Goal: Transaction & Acquisition: Purchase product/service

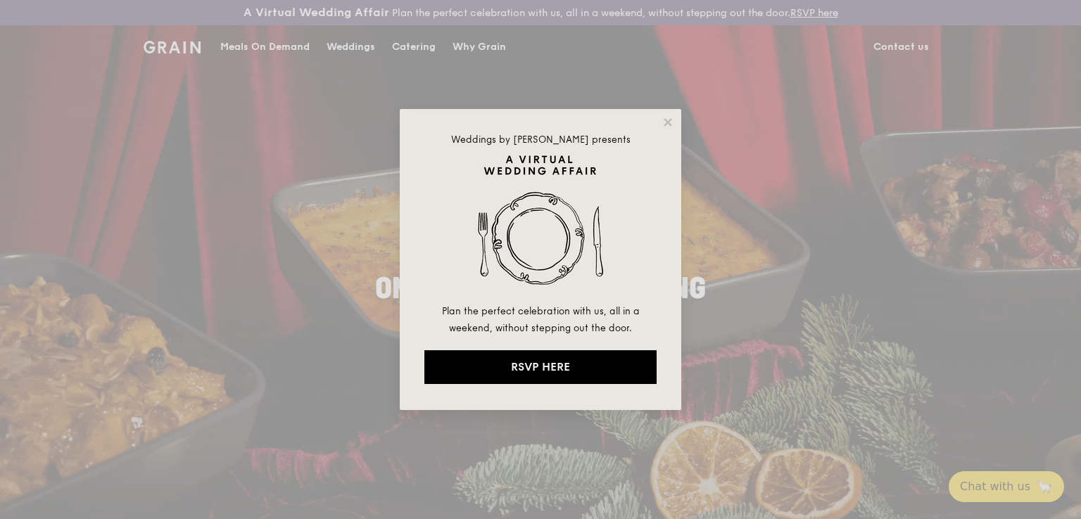
click at [887, 243] on div "Weddings by [PERSON_NAME] presents Plan the perfect celebration with us, all in…" at bounding box center [540, 259] width 1081 height 519
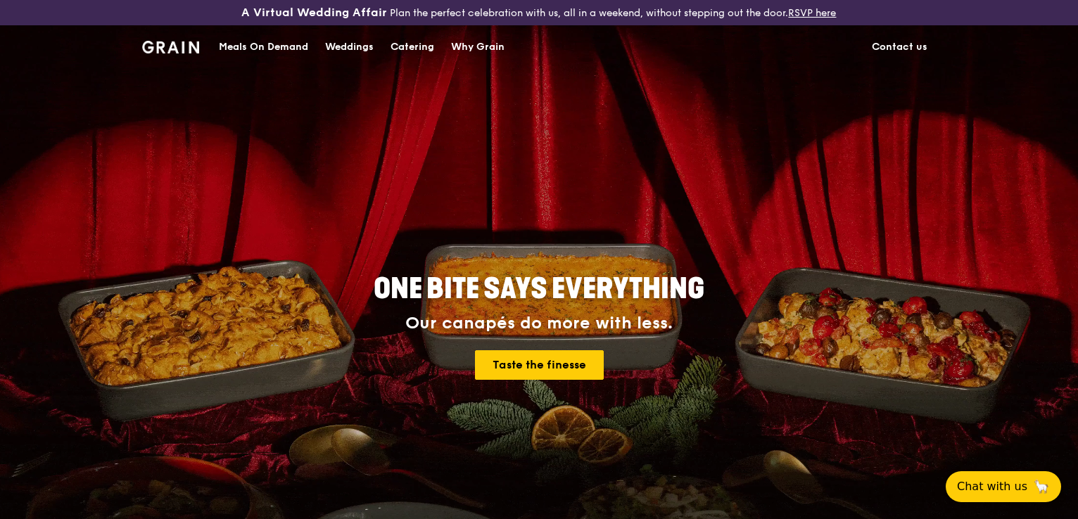
click at [410, 44] on div "Catering" at bounding box center [413, 47] width 44 height 42
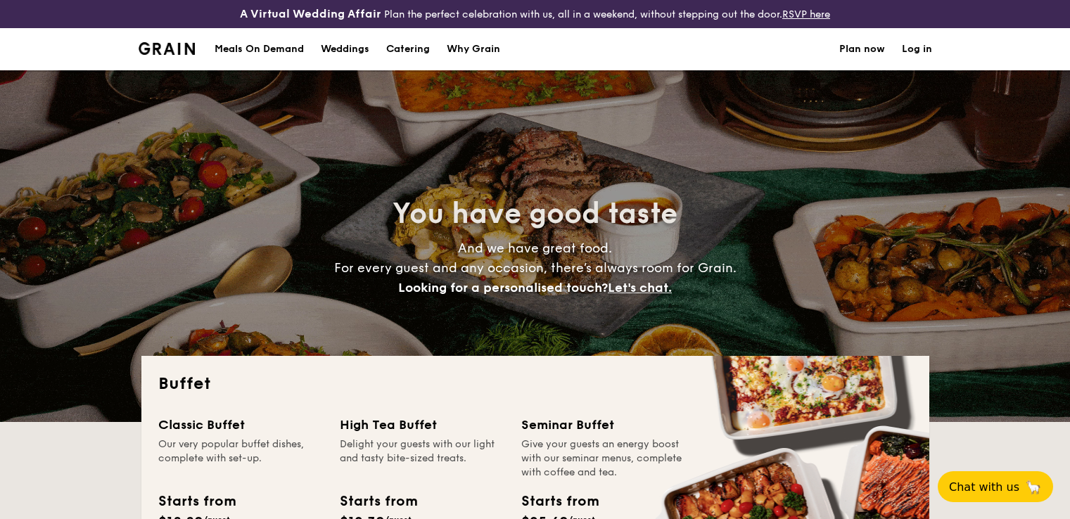
select select
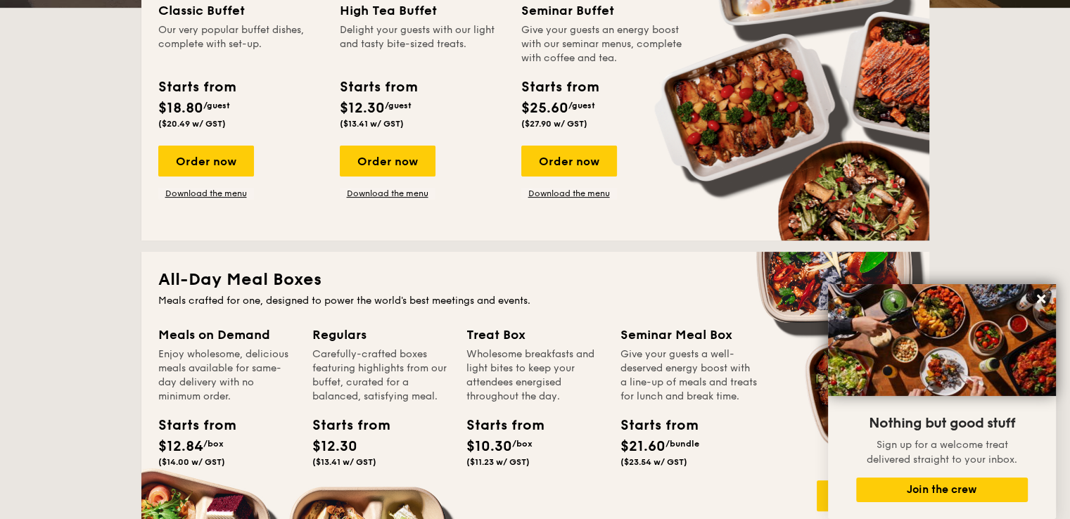
scroll to position [281, 0]
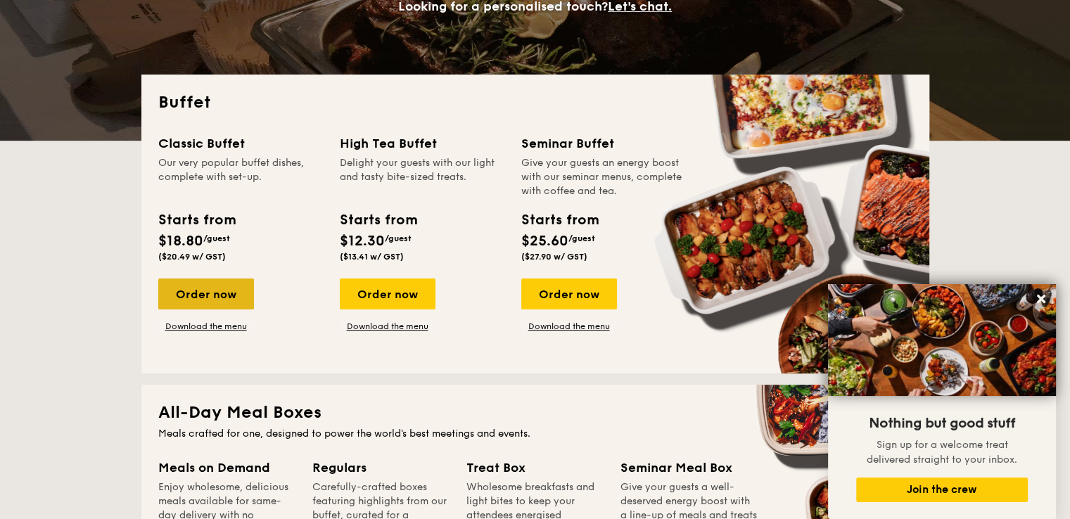
click at [214, 291] on div "Order now" at bounding box center [206, 294] width 96 height 31
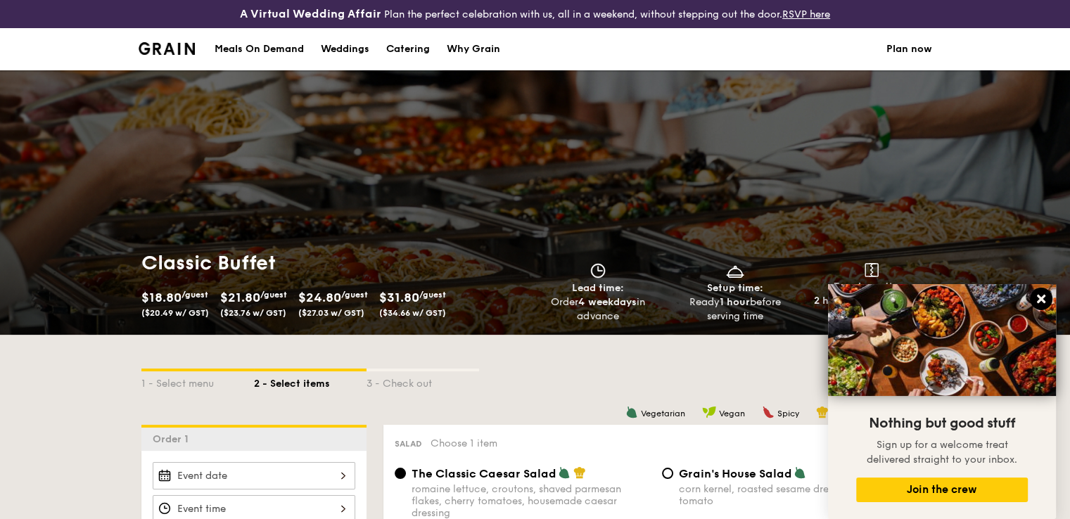
click at [1039, 298] on icon at bounding box center [1041, 299] width 8 height 8
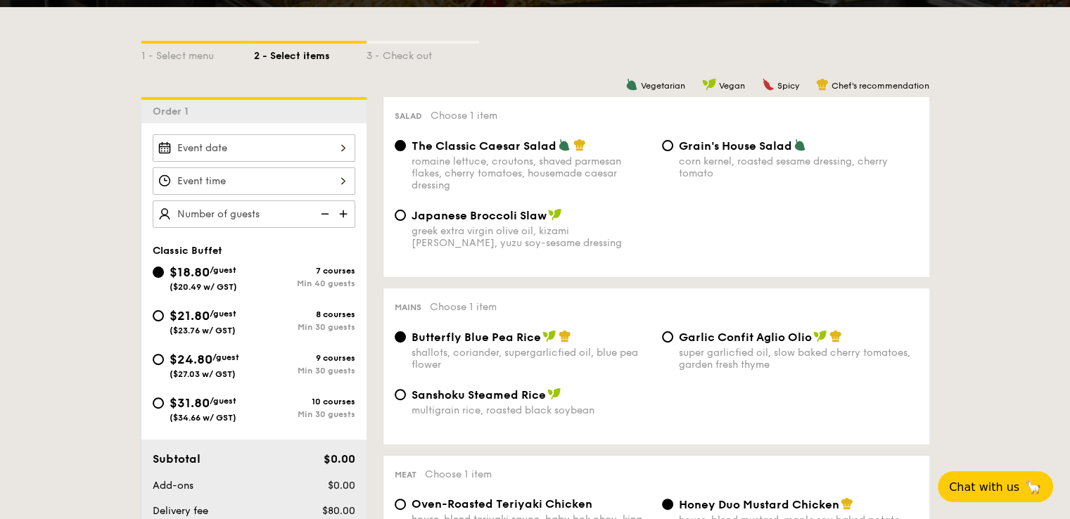
scroll to position [352, 0]
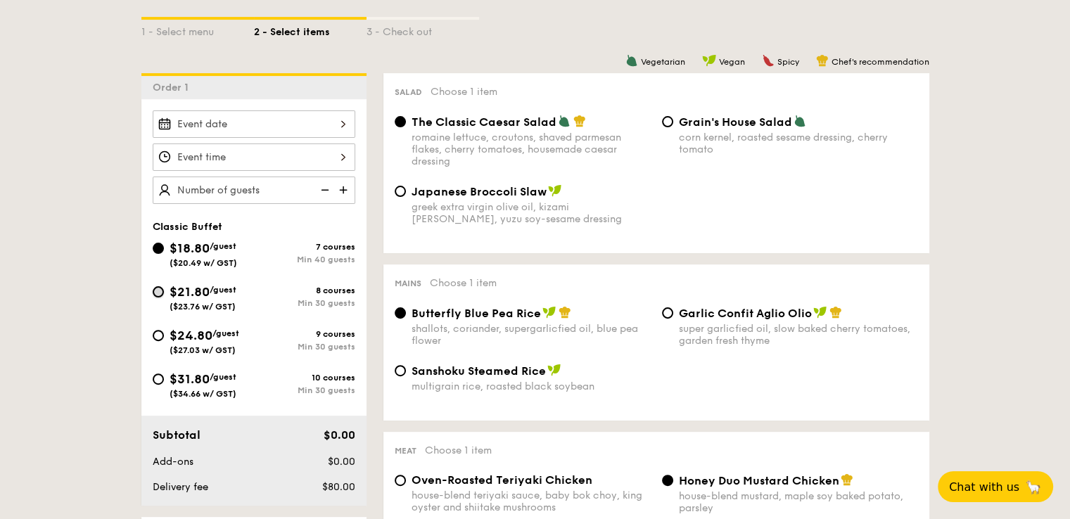
click at [158, 291] on input "$21.80 /guest ($23.76 w/ GST) 8 courses Min 30 guests" at bounding box center [158, 291] width 11 height 11
radio input "true"
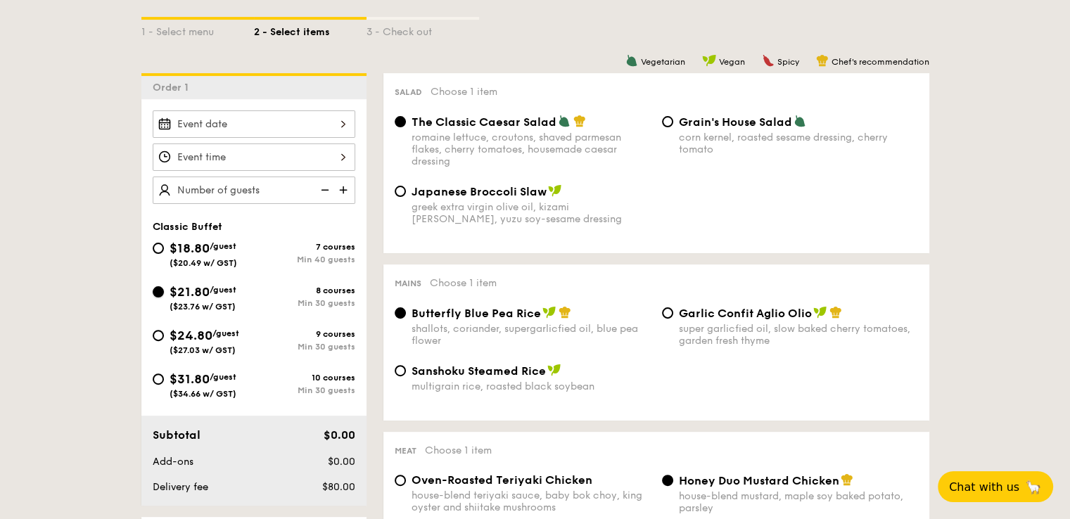
radio input "true"
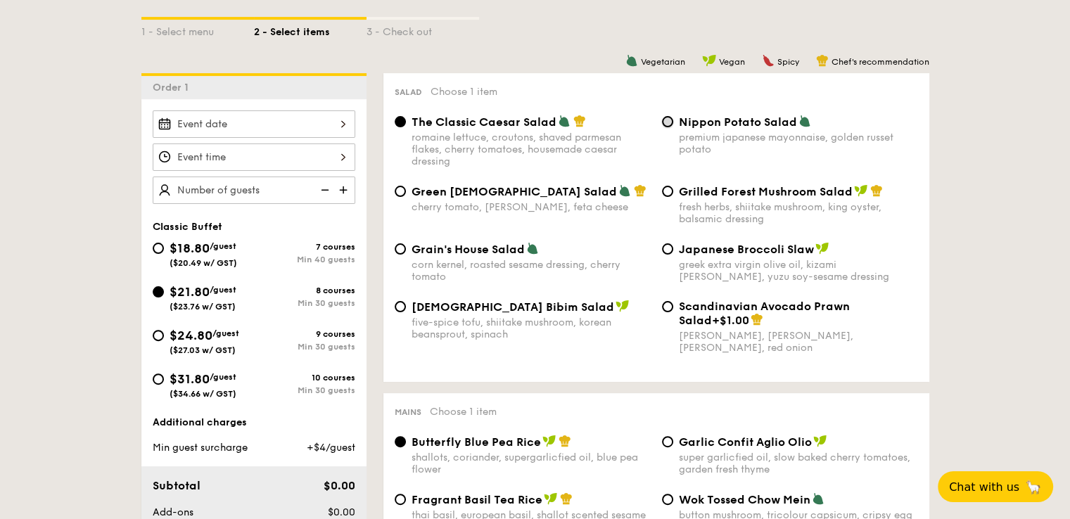
click at [668, 122] on input "Nippon Potato Salad premium japanese mayonnaise, golden russet potato" at bounding box center [667, 121] width 11 height 11
radio input "true"
click at [338, 191] on img at bounding box center [344, 190] width 21 height 27
click at [341, 186] on img at bounding box center [344, 190] width 21 height 27
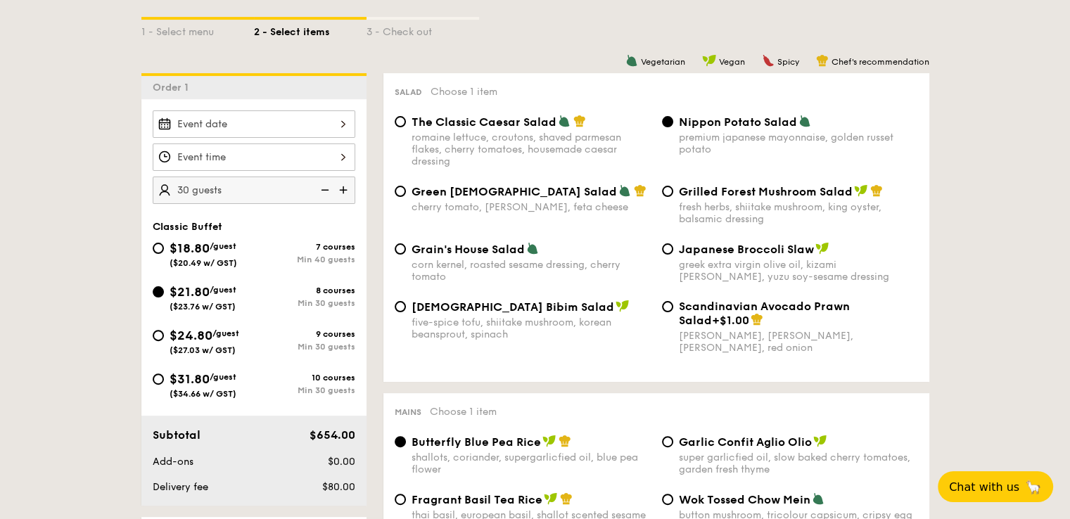
click at [341, 186] on img at bounding box center [344, 190] width 21 height 27
click at [321, 186] on img at bounding box center [323, 190] width 21 height 27
click at [328, 186] on img at bounding box center [323, 190] width 21 height 27
type input "25 guests"
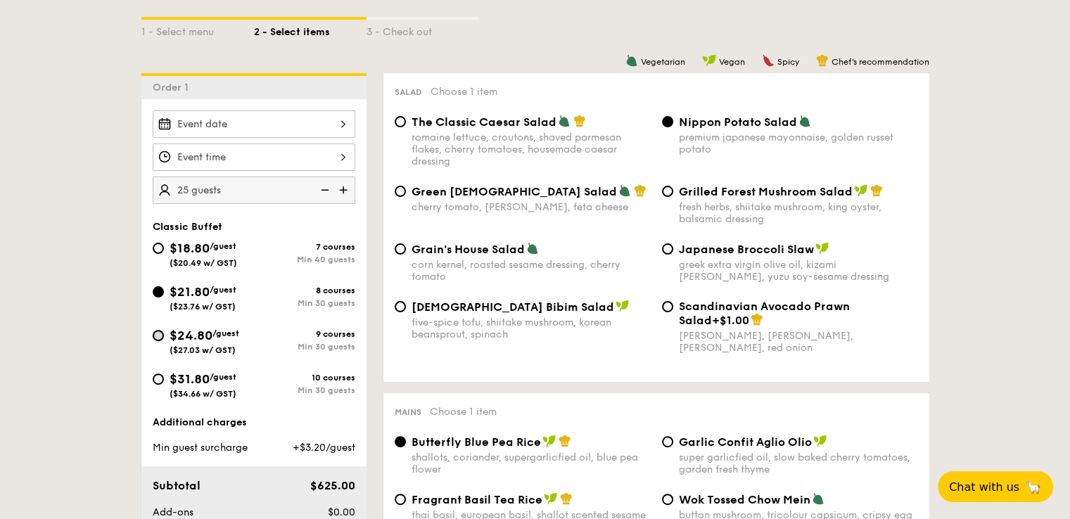
click at [156, 334] on input "$24.80 /guest ($27.03 w/ GST) 9 courses Min 30 guests" at bounding box center [158, 335] width 11 height 11
radio input "true"
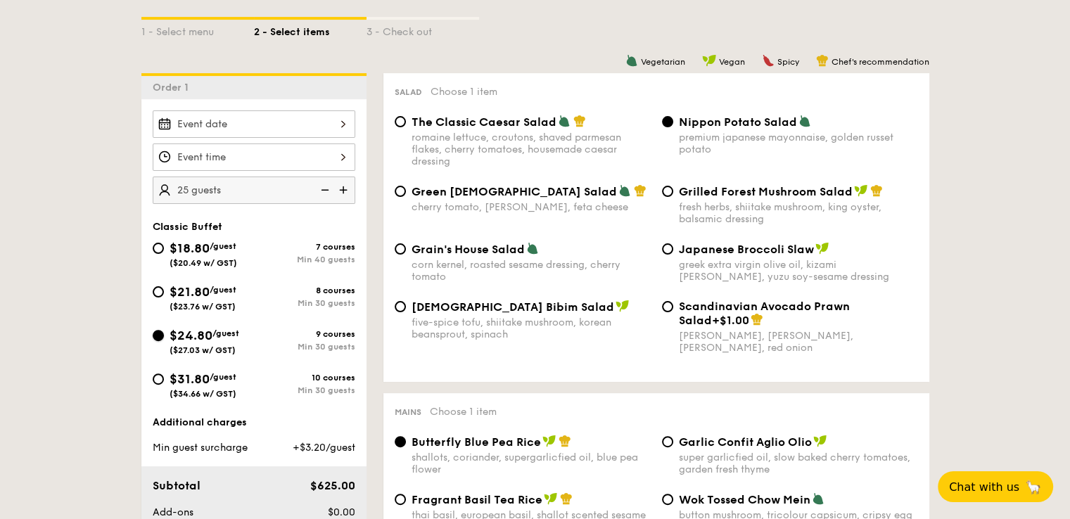
radio input "true"
click at [666, 122] on input "Nippon Potato Salad premium japanese mayonnaise, golden russet potato" at bounding box center [667, 121] width 11 height 11
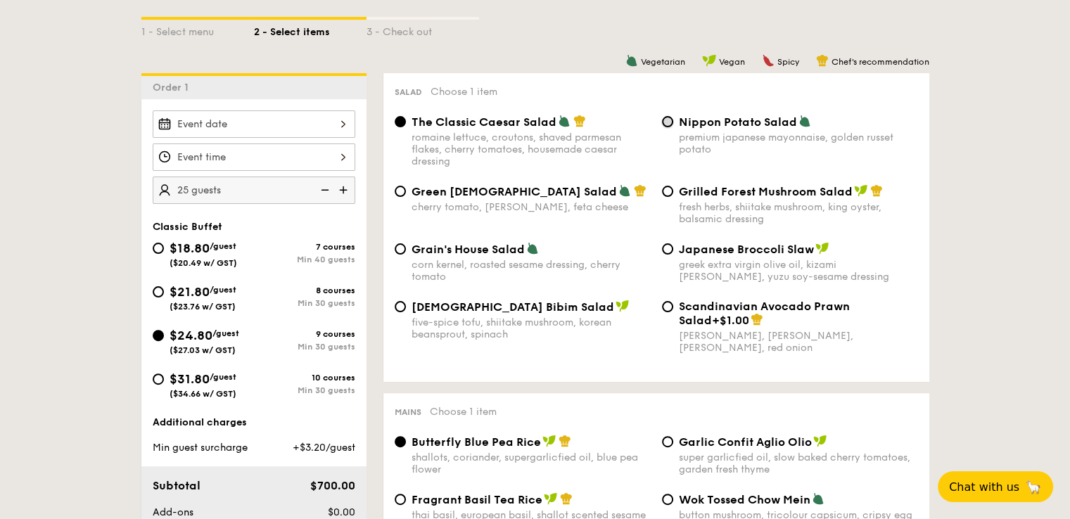
radio input "true"
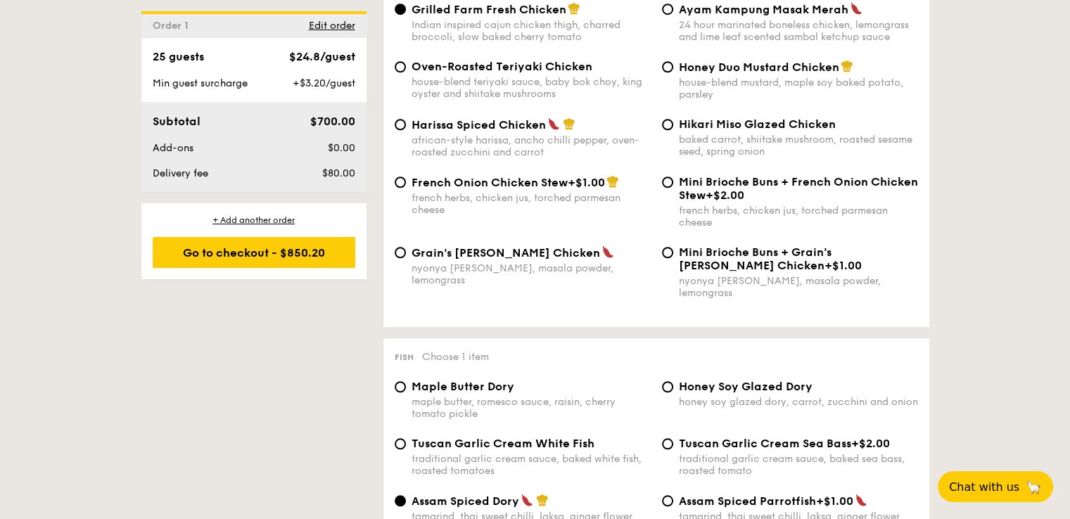
scroll to position [1126, 0]
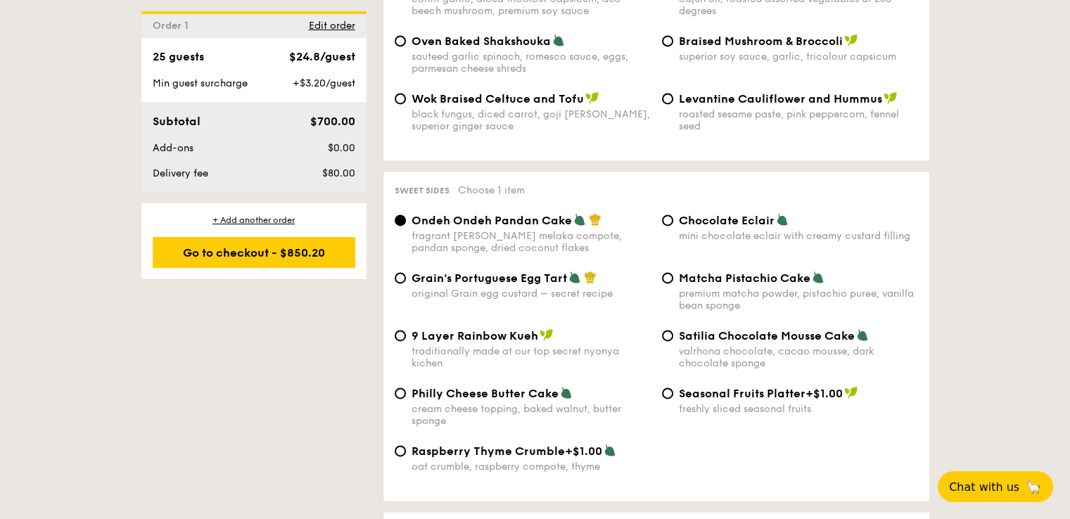
scroll to position [2041, 0]
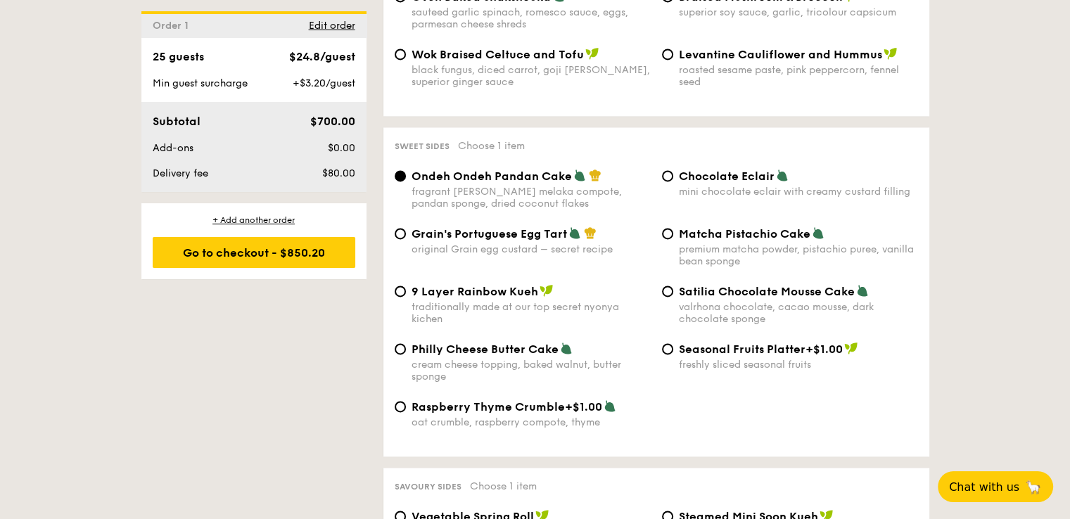
click at [678, 169] on div "Chocolate Eclair mini chocolate eclair with creamy custard filling" at bounding box center [790, 183] width 267 height 29
click at [667, 176] on input "Chocolate Eclair mini chocolate eclair with creamy custard filling" at bounding box center [667, 175] width 11 height 11
radio input "true"
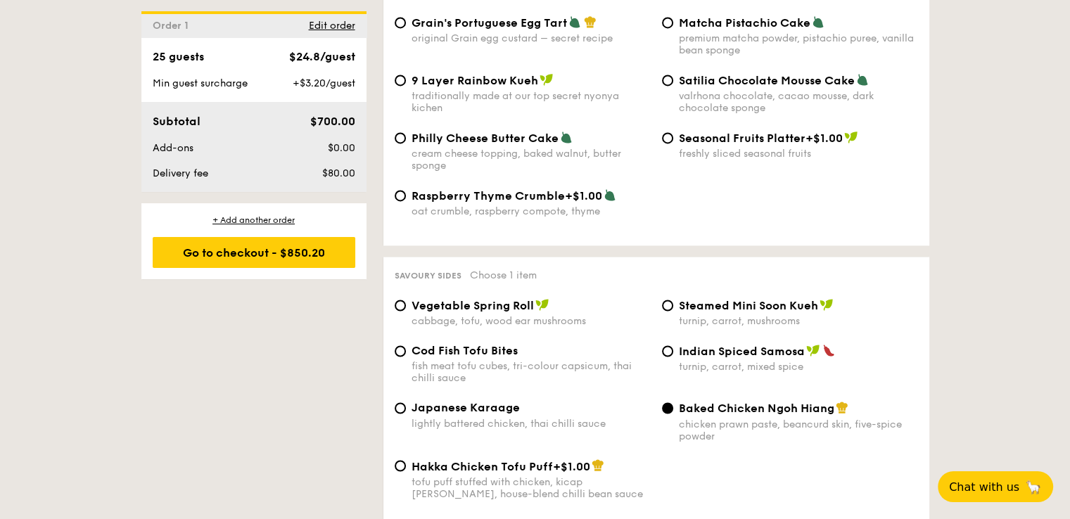
scroll to position [2322, 0]
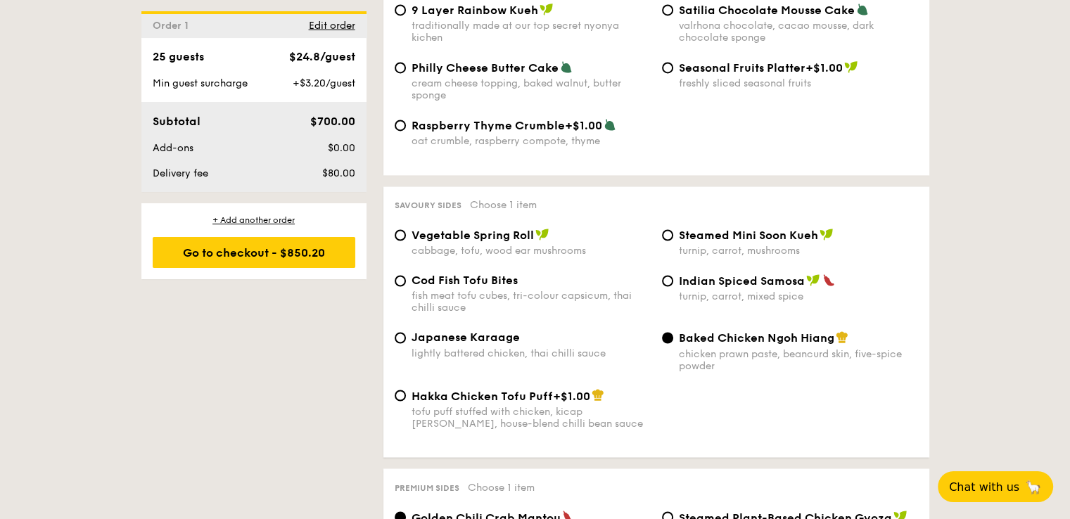
click at [412, 336] on span "Japanese Karaage" at bounding box center [466, 337] width 108 height 13
click at [406, 336] on input "Japanese Karaage lightly battered chicken, thai chilli sauce" at bounding box center [400, 337] width 11 height 11
radio input "true"
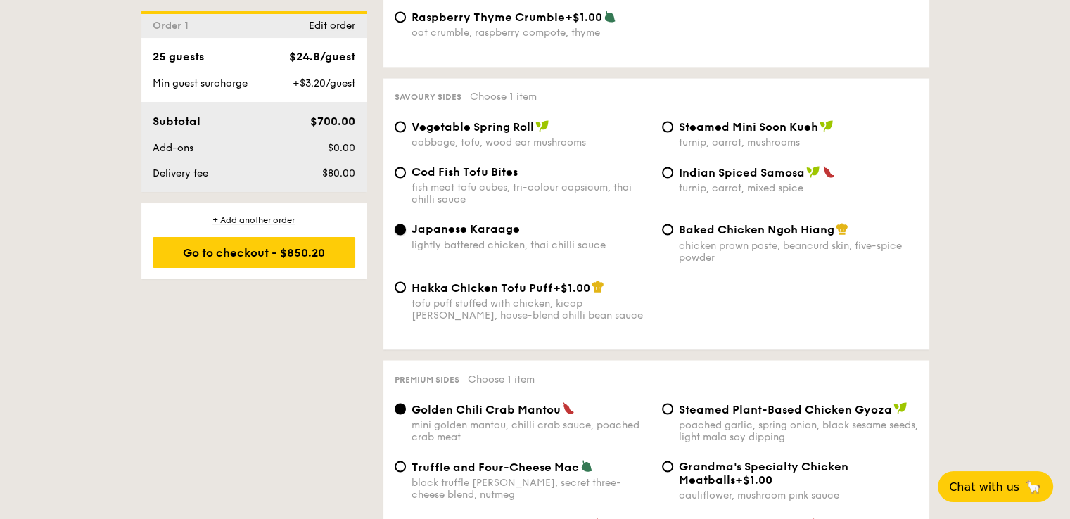
scroll to position [2533, 0]
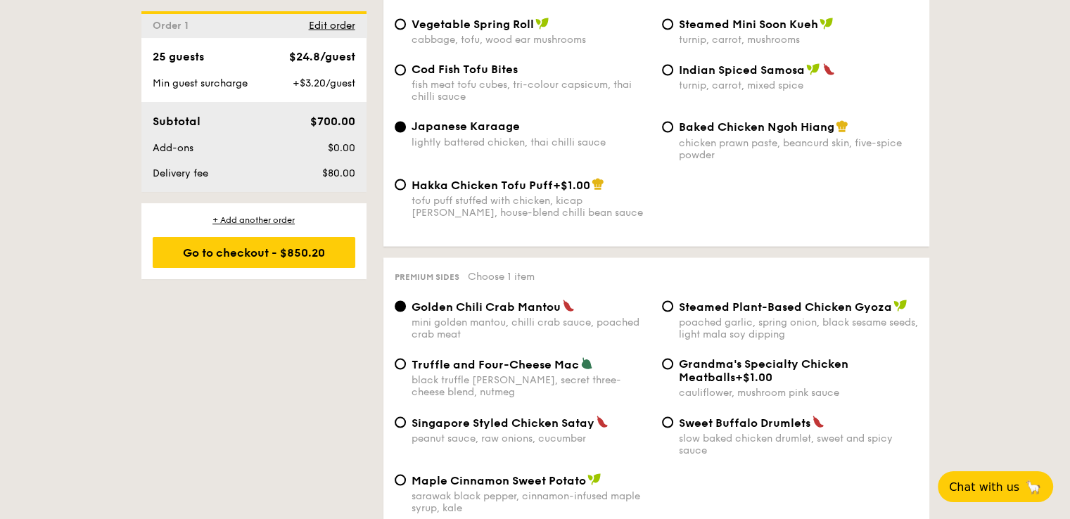
click at [462, 371] on span "Truffle and Four-Cheese Mac" at bounding box center [495, 363] width 167 height 13
click at [406, 369] on input "Truffle and Four-Cheese Mac black truffle pate, brie, secret three-cheese blend…" at bounding box center [400, 363] width 11 height 11
radio input "true"
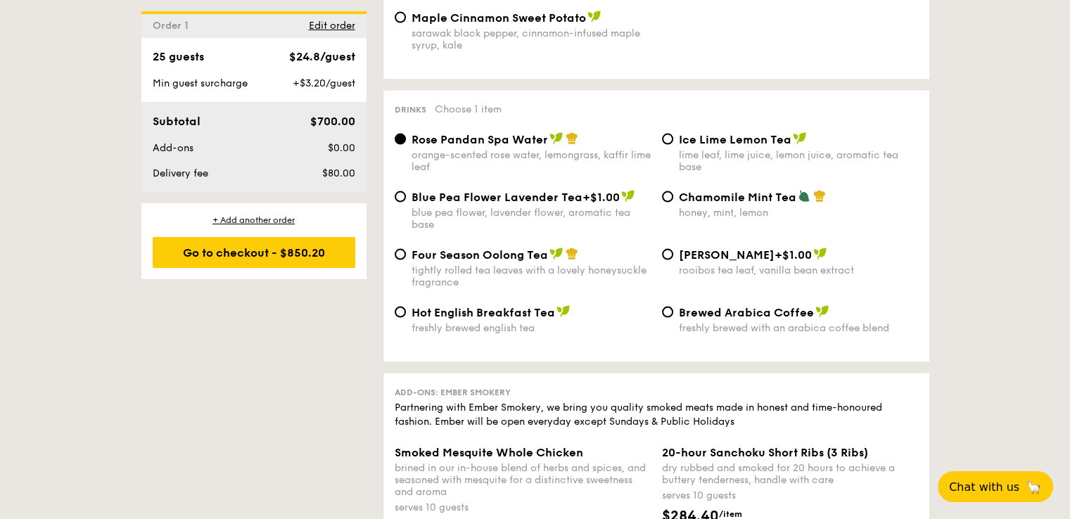
scroll to position [3026, 0]
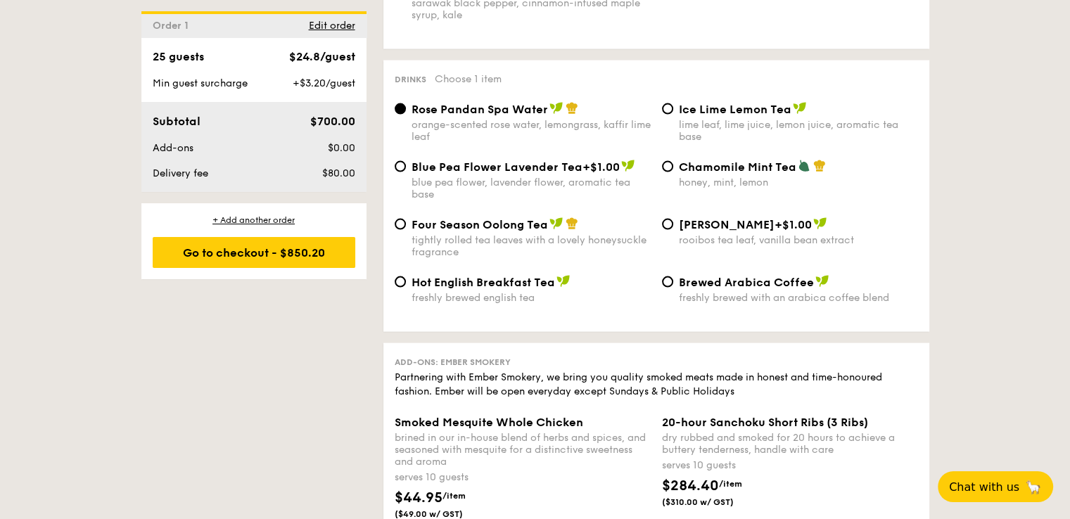
click at [484, 187] on div "blue pea flower, lavender flower, aromatic tea base" at bounding box center [531, 189] width 239 height 24
click at [406, 172] on input "Blue Pea Flower Lavender Tea +$1.00 blue pea flower, lavender flower, aromatic …" at bounding box center [400, 166] width 11 height 11
radio input "true"
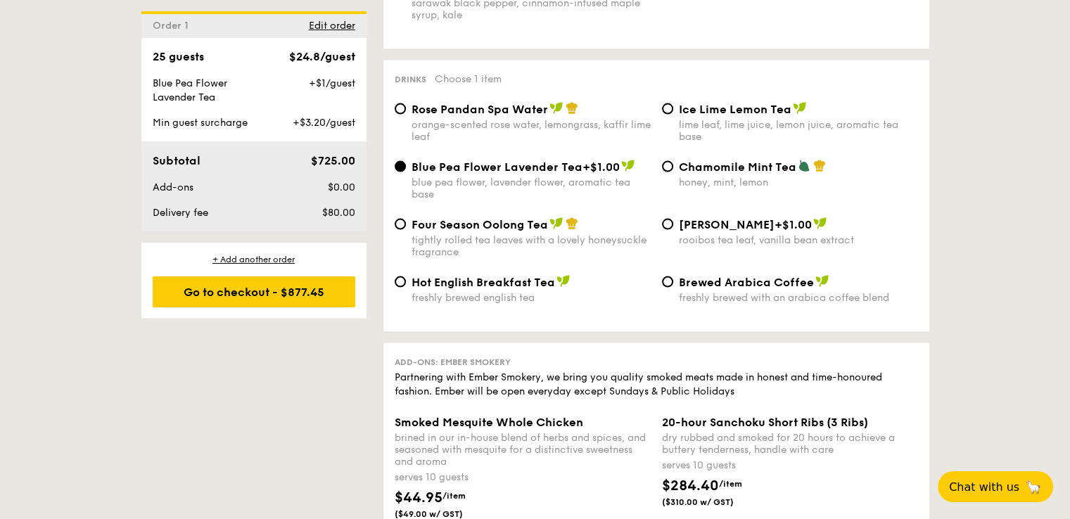
click at [494, 125] on div "Rose Pandan Spa Water orange-scented rose water, lemongrass, kaffir lime leaf" at bounding box center [531, 122] width 239 height 41
click at [406, 115] on input "Rose Pandan Spa Water orange-scented rose water, lemongrass, kaffir lime leaf" at bounding box center [400, 108] width 11 height 11
radio input "true"
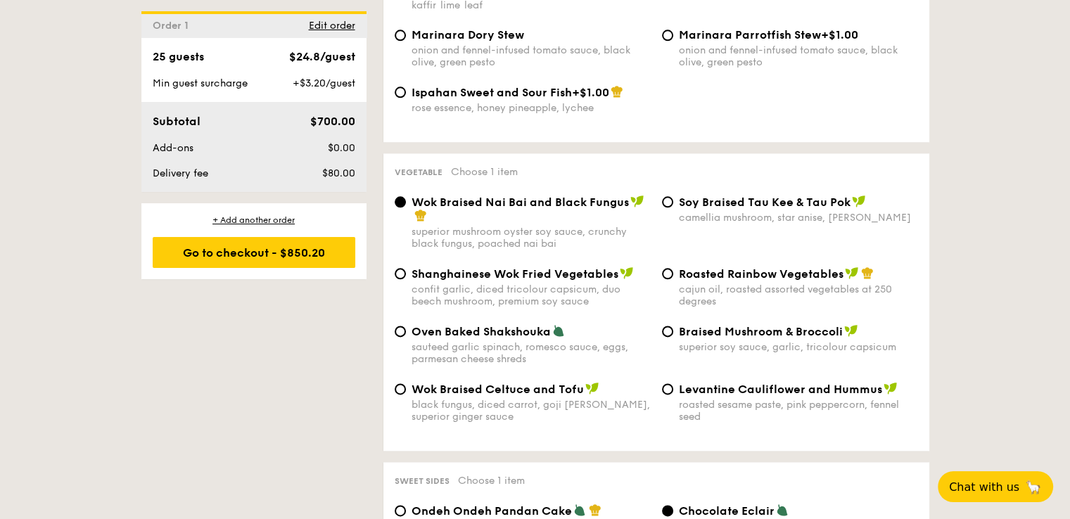
scroll to position [1548, 0]
